Goal: Information Seeking & Learning: Learn about a topic

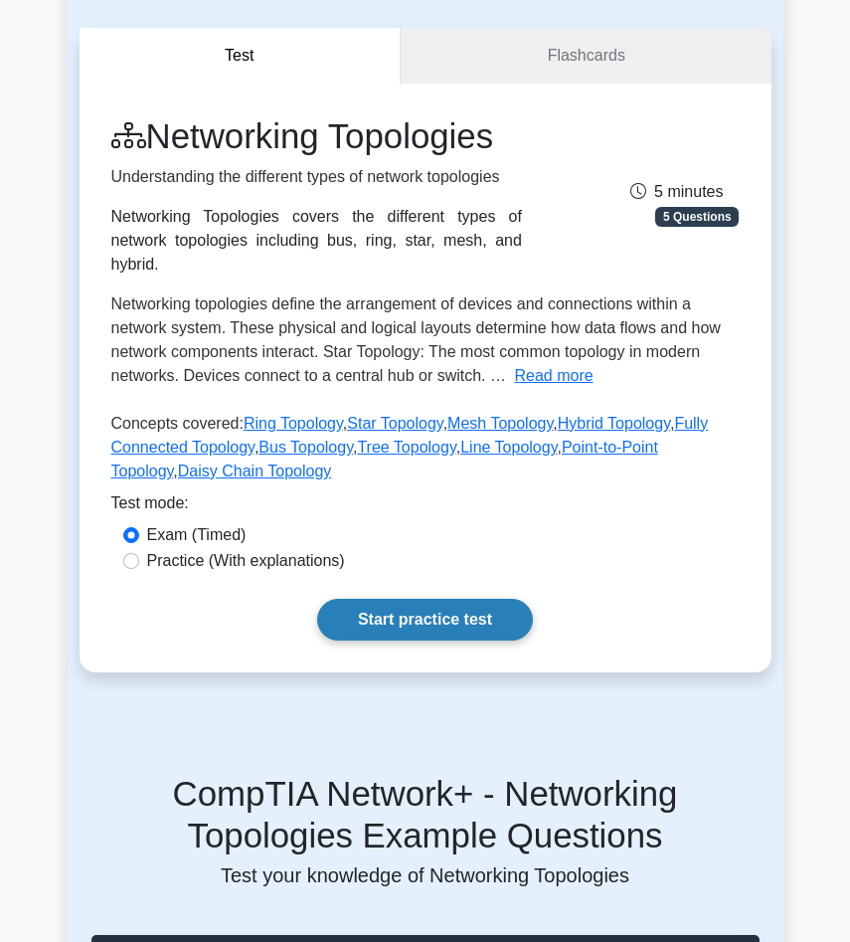
scroll to position [160, 0]
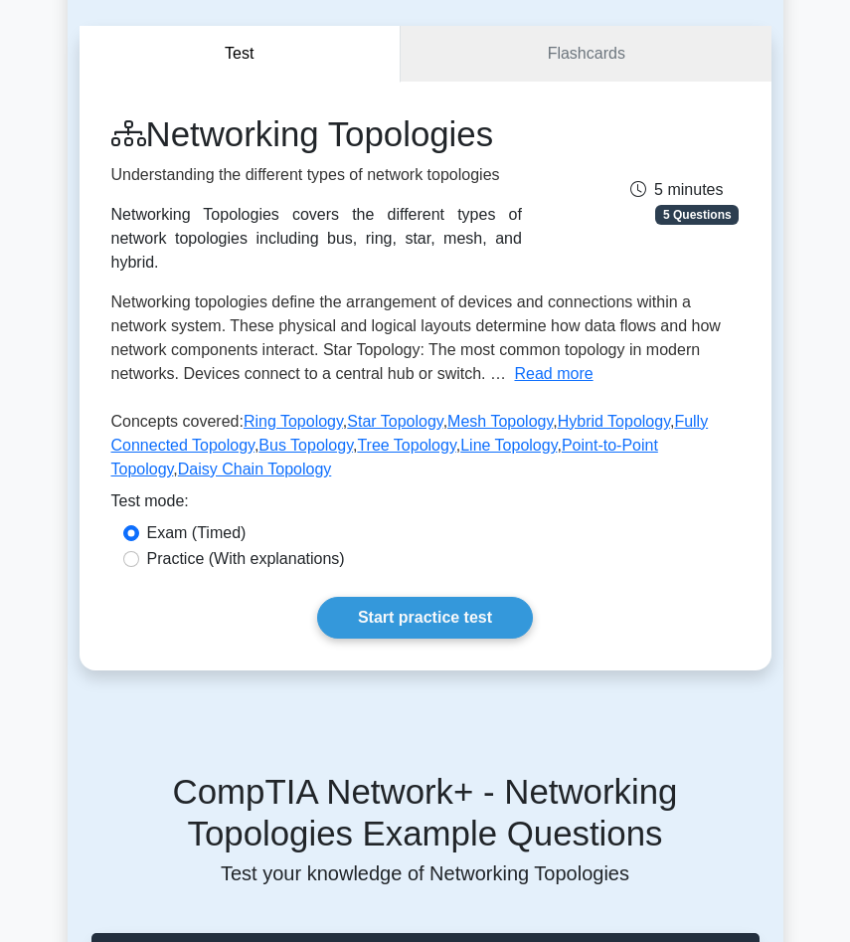
click at [318, 550] on label "Practice (With explanations)" at bounding box center [246, 559] width 198 height 24
click at [139, 551] on input "Practice (With explanations)" at bounding box center [131, 559] width 16 height 16
radio input "true"
click at [383, 605] on link "Start practice test" at bounding box center [425, 618] width 216 height 42
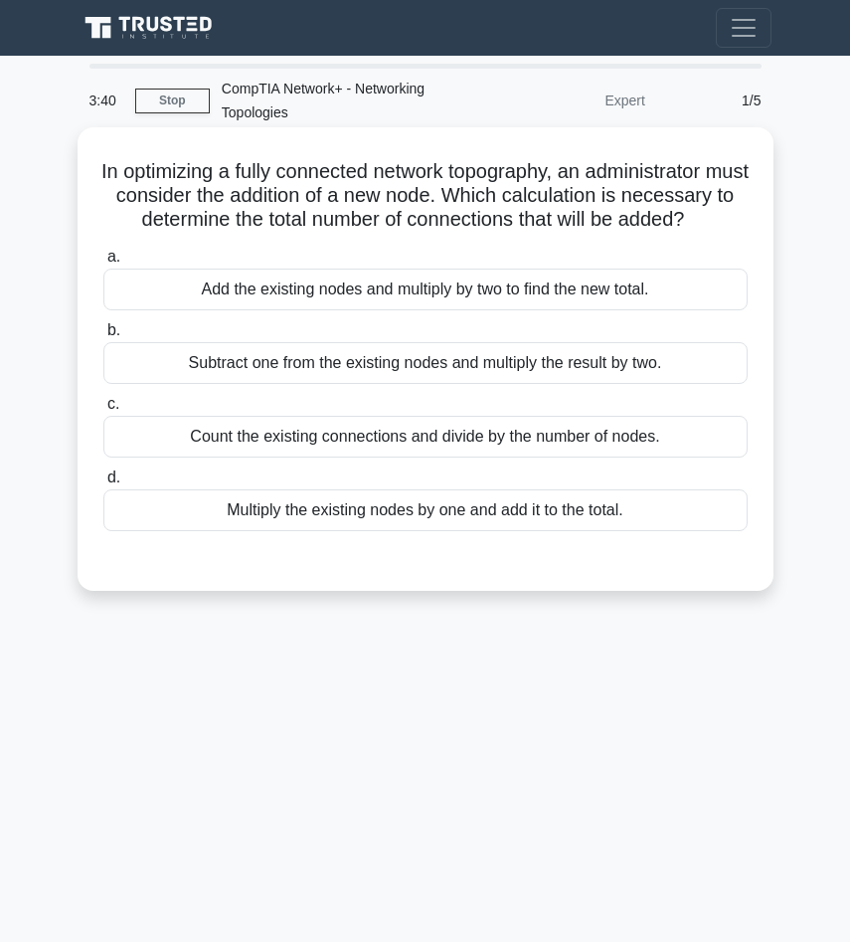
click at [372, 520] on div "Multiply the existing nodes by one and add it to the total." at bounding box center [425, 510] width 644 height 42
click at [103, 484] on input "d. Multiply the existing nodes by one and add it to the total." at bounding box center [103, 477] width 0 height 13
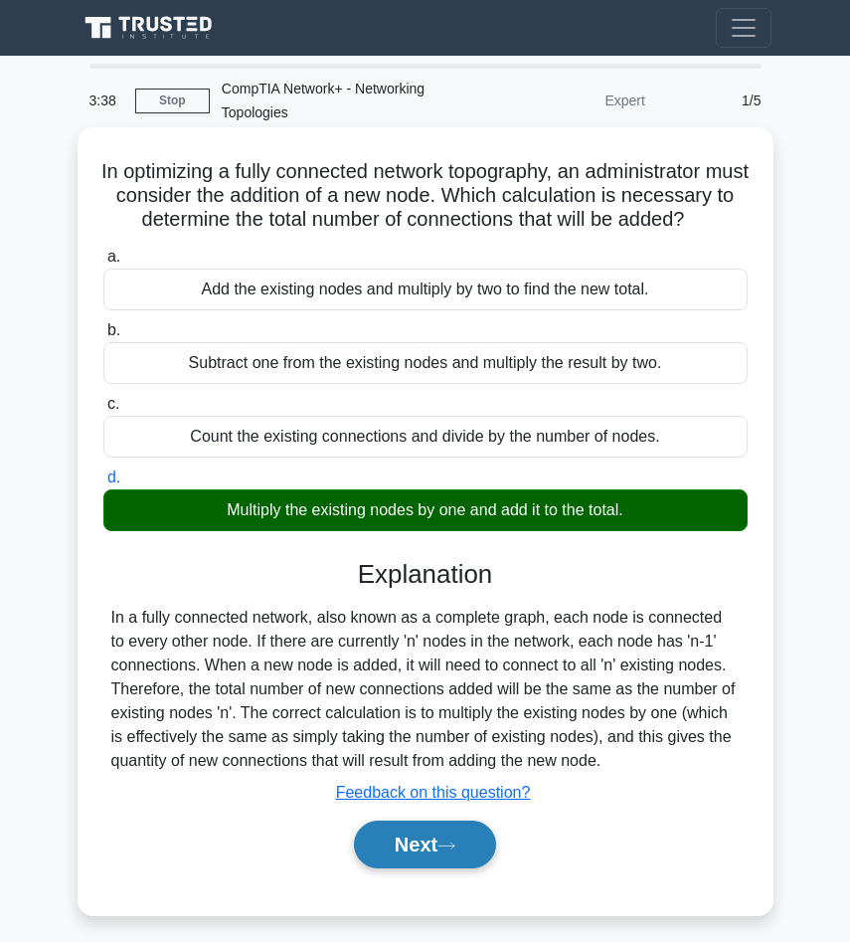
click at [482, 853] on button "Next" at bounding box center [425, 844] width 142 height 48
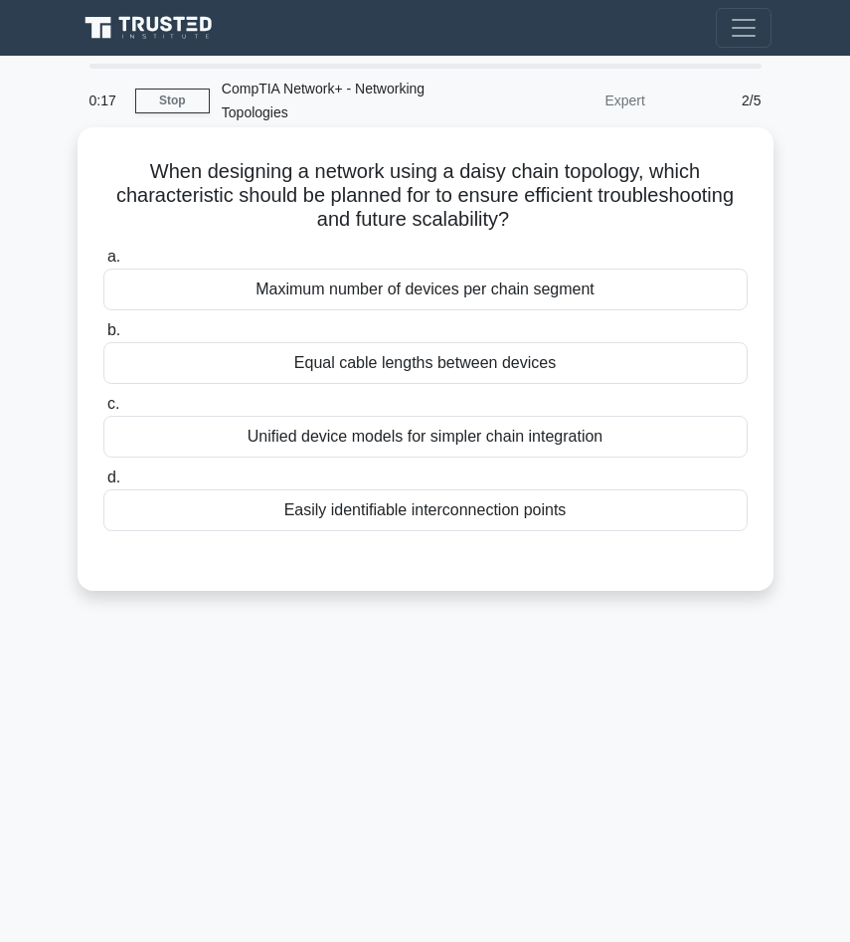
click at [565, 279] on div "Maximum number of devices per chain segment" at bounding box center [425, 289] width 644 height 42
click at [103, 263] on input "a. Maximum number of devices per chain segment" at bounding box center [103, 257] width 0 height 13
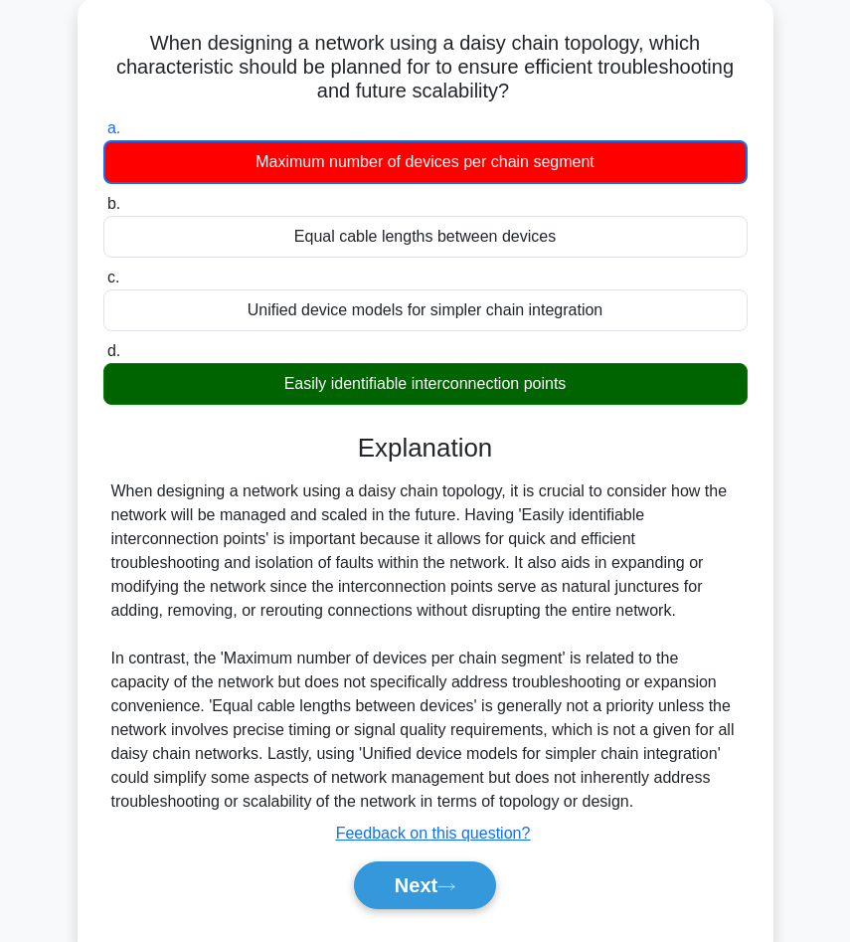
scroll to position [135, 0]
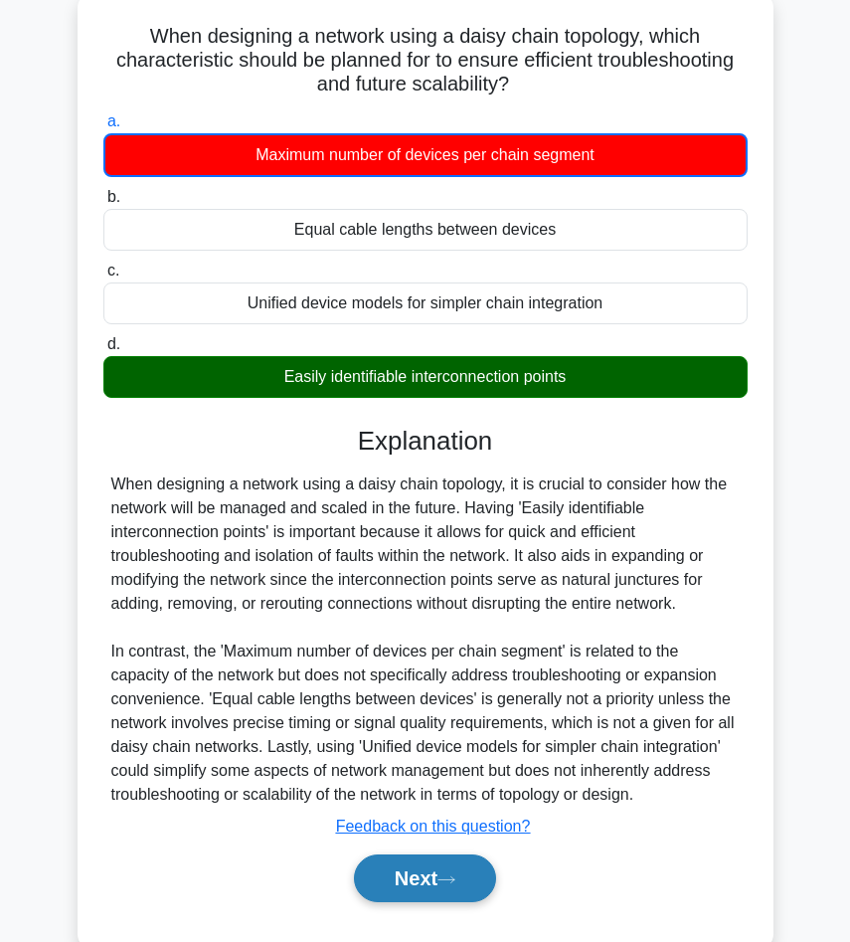
click at [474, 870] on button "Next" at bounding box center [425, 878] width 142 height 48
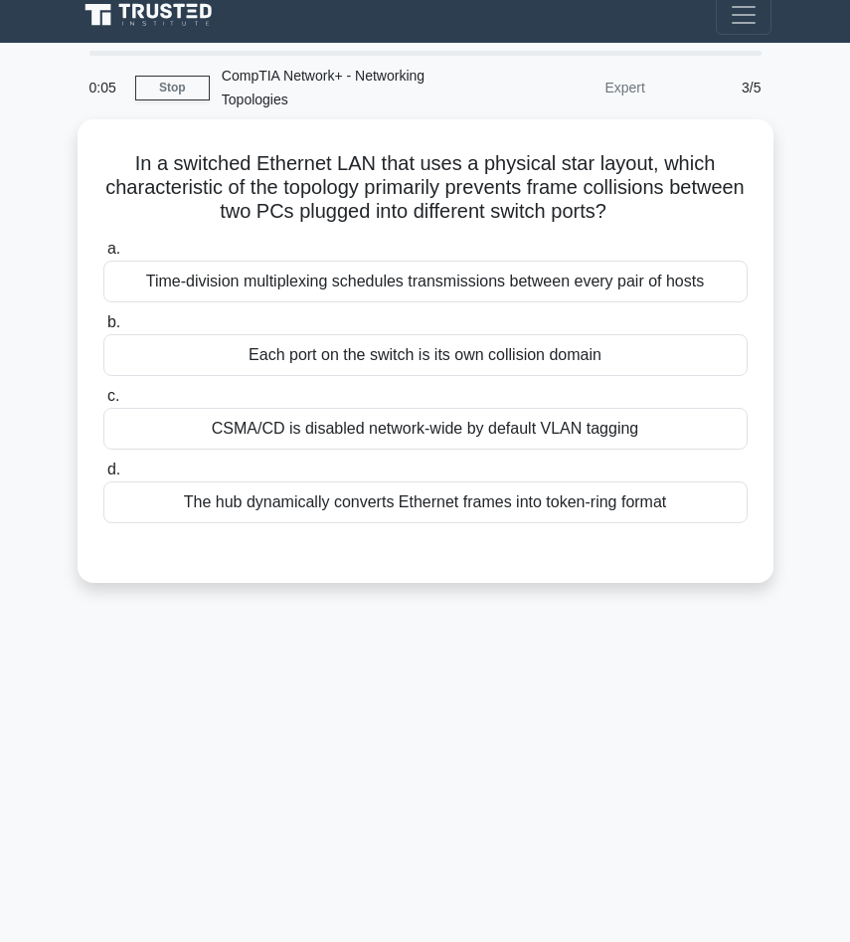
scroll to position [0, 0]
